Goal: Check status

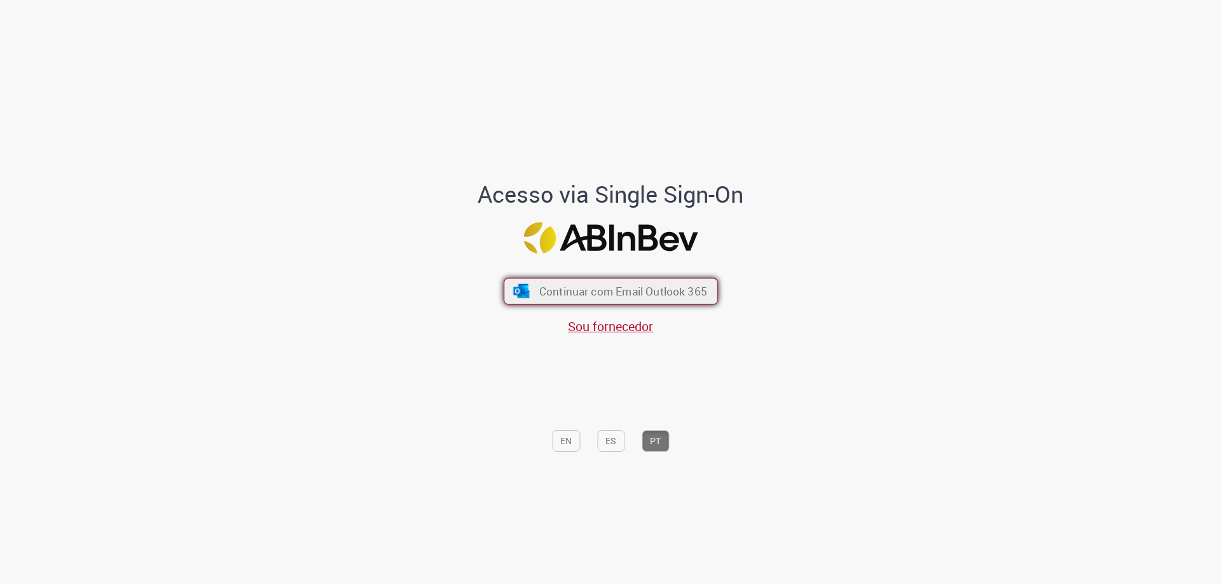
click at [567, 288] on span "Continuar com Email Outlook 365" at bounding box center [623, 291] width 168 height 15
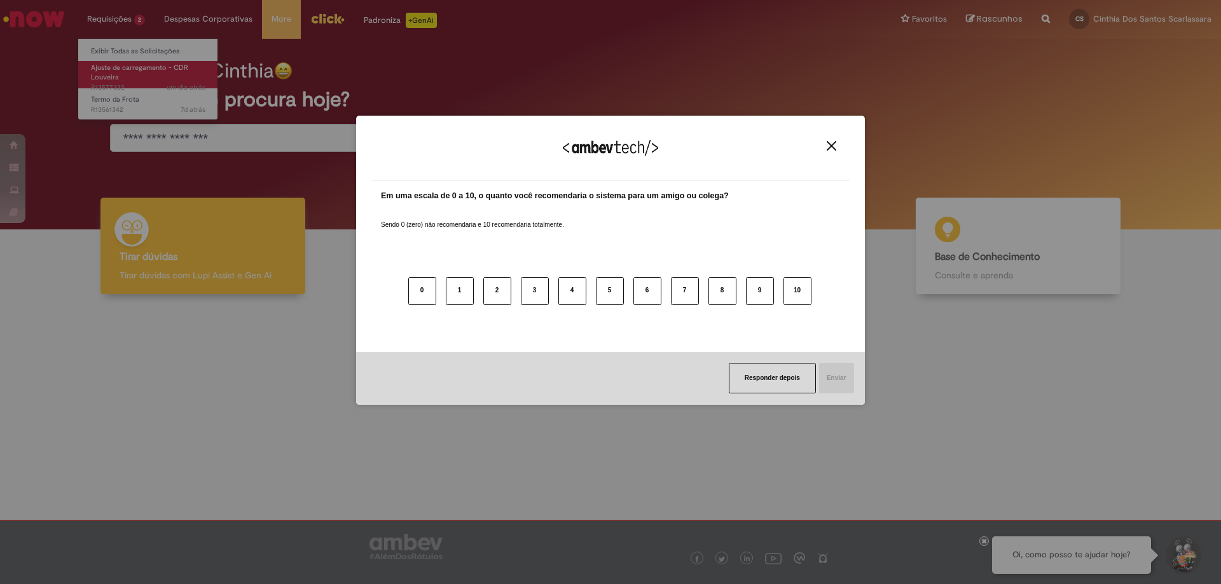
click at [134, 75] on body "Pular para o conteúdo da página Requisições 2 Exibir Todas as Solicitações Ajus…" at bounding box center [610, 292] width 1221 height 584
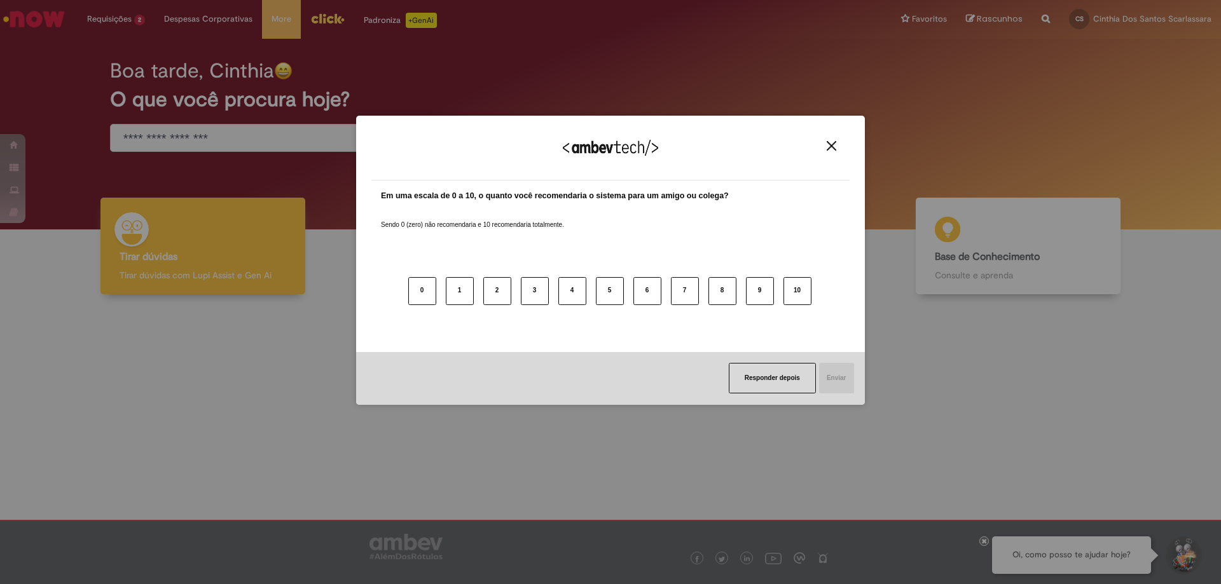
click at [836, 139] on div "Agradecemos seu feedback!" at bounding box center [610, 156] width 478 height 50
click at [836, 145] on img "Close" at bounding box center [832, 146] width 10 height 10
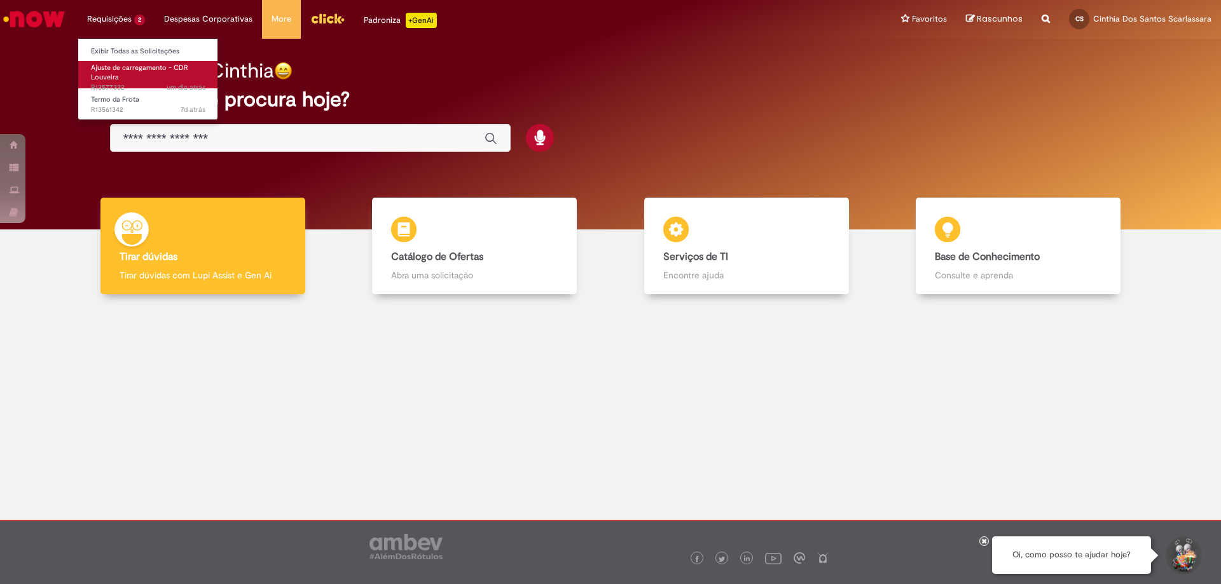
click at [111, 71] on span "Ajuste de carregamento - CDR Louveira" at bounding box center [139, 73] width 97 height 20
click at [125, 81] on link "Ajuste de carregamento - CDR Louveira um dia atrás um dia atrás R13577332" at bounding box center [148, 74] width 140 height 27
click at [126, 67] on span "Ajuste de carregamento - CDR Louveira" at bounding box center [139, 73] width 97 height 20
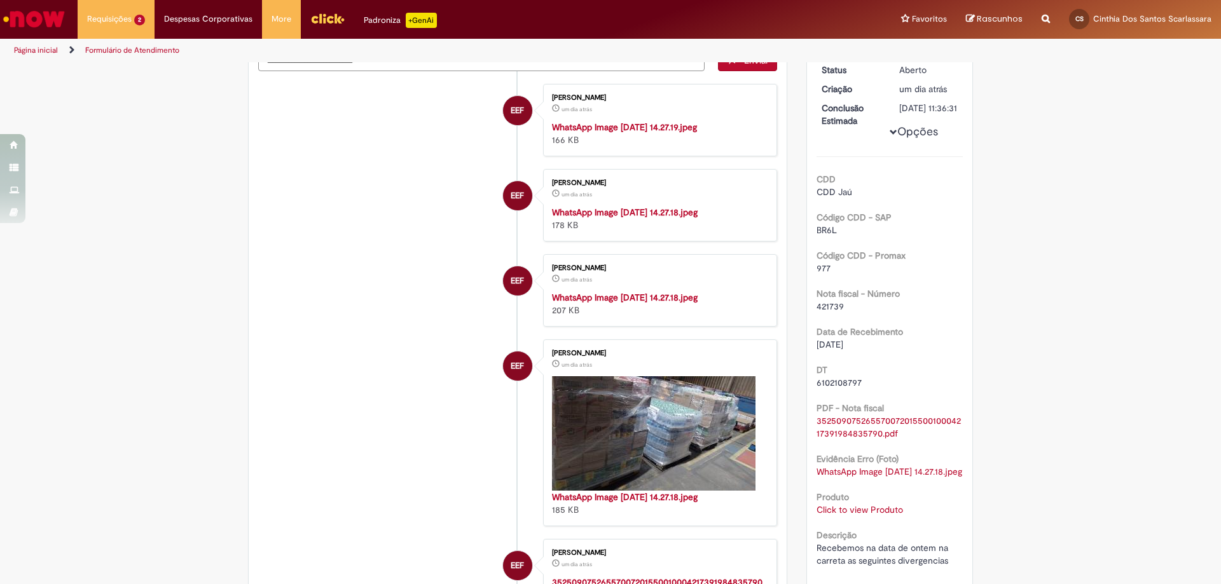
scroll to position [191, 0]
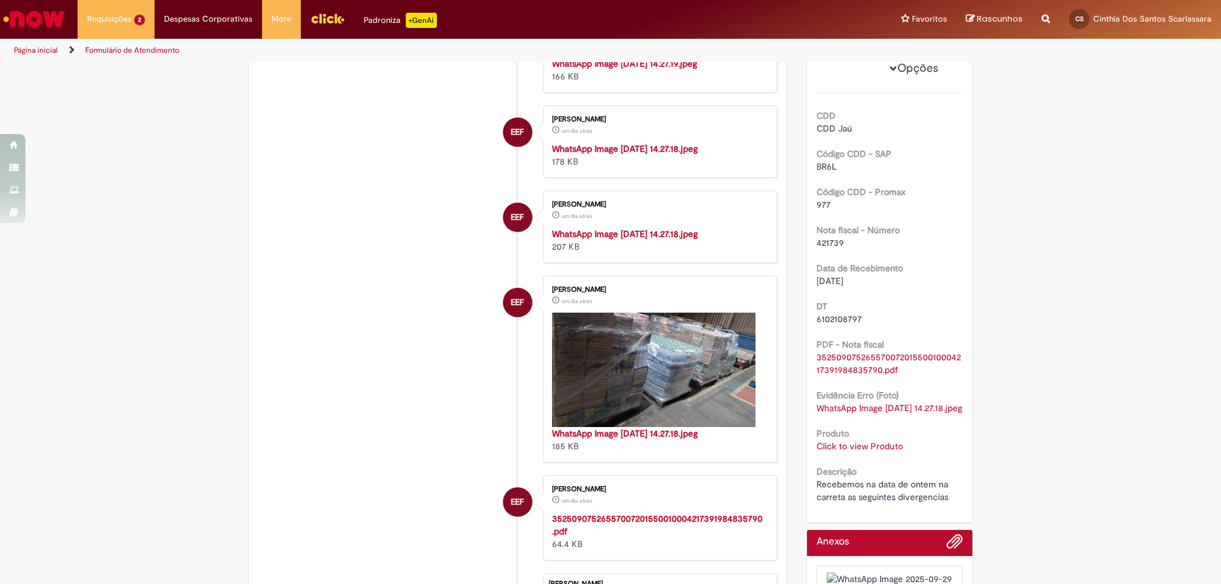
click at [823, 249] on span "421739" at bounding box center [830, 242] width 27 height 11
copy span "421739"
